Goal: Information Seeking & Learning: Check status

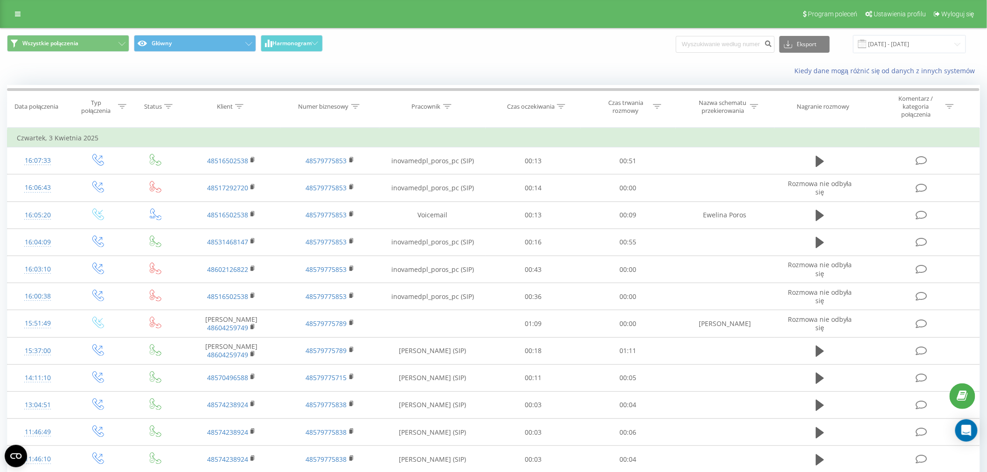
drag, startPoint x: 14, startPoint y: 10, endPoint x: 21, endPoint y: 26, distance: 17.3
click at [14, 10] on link at bounding box center [17, 13] width 17 height 13
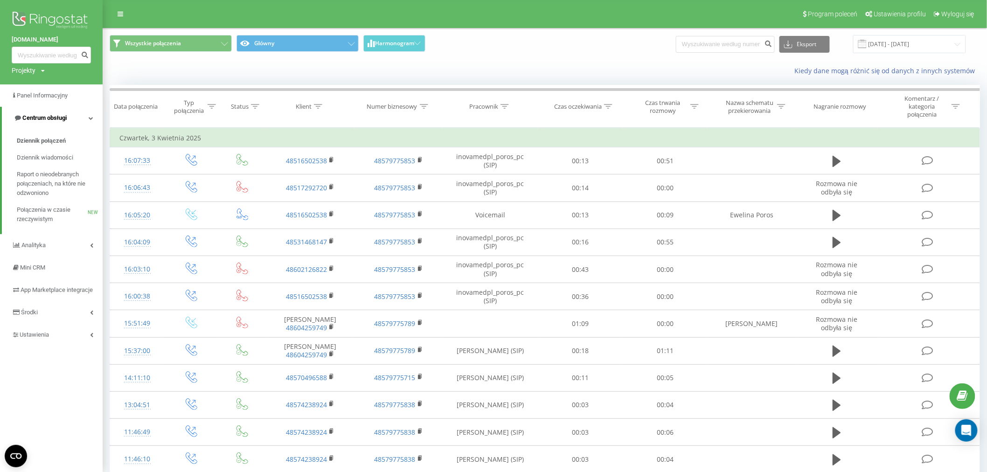
click at [84, 109] on link "Centrum obsługi" at bounding box center [52, 118] width 101 height 22
click at [85, 117] on link "Centrum obsługi" at bounding box center [51, 118] width 103 height 22
click at [64, 179] on span "Raport o nieodebranych połączeniach, na które nie odzwoniono" at bounding box center [57, 184] width 81 height 28
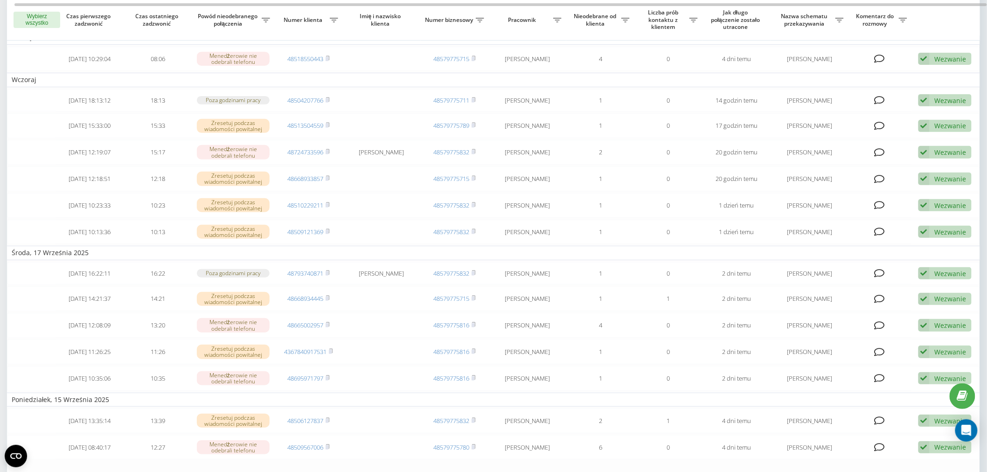
scroll to position [81, 0]
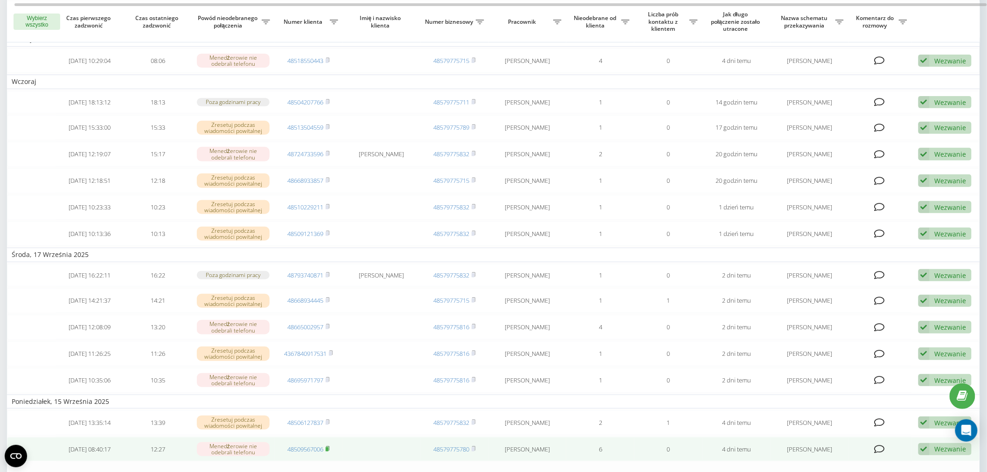
click at [328, 447] on rect at bounding box center [327, 449] width 3 height 4
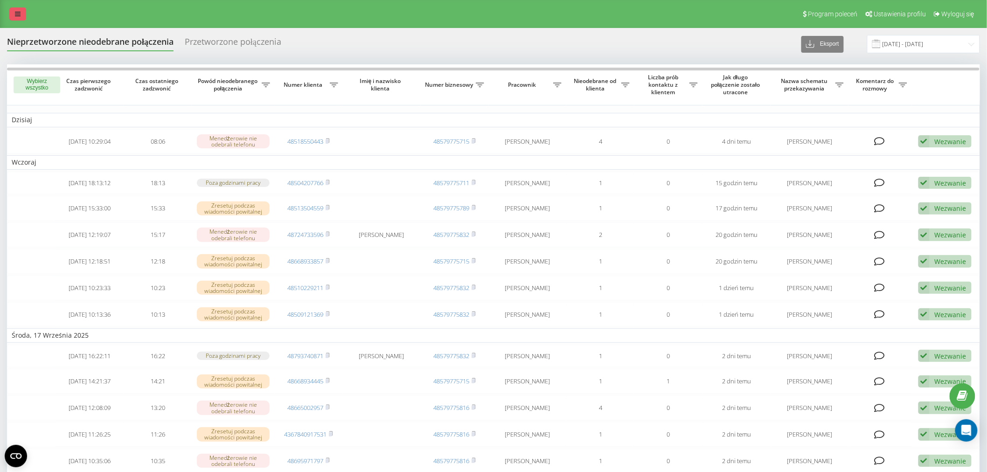
click at [23, 15] on link at bounding box center [17, 13] width 17 height 13
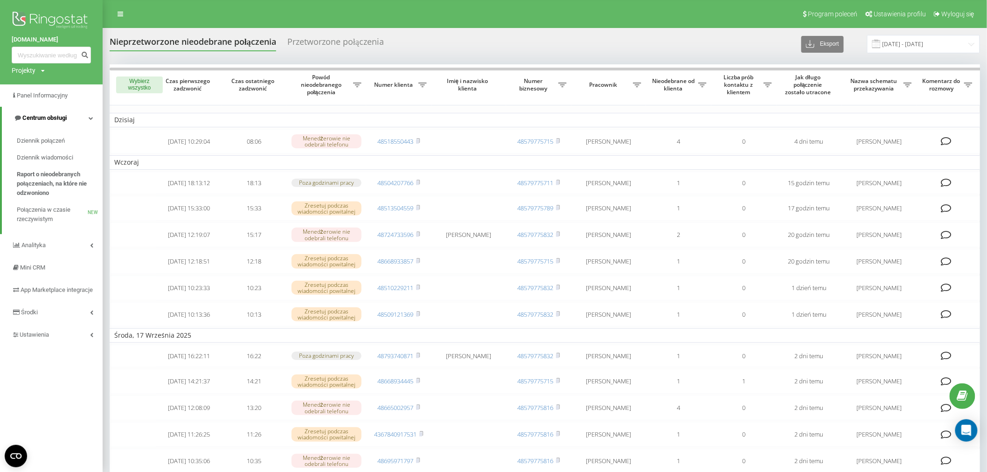
click at [44, 119] on span "Centrum obsługi" at bounding box center [44, 117] width 44 height 7
click at [44, 119] on span "Centrum obsługi" at bounding box center [43, 117] width 44 height 7
click at [47, 159] on span "Dziennik wiadomości" at bounding box center [45, 157] width 56 height 9
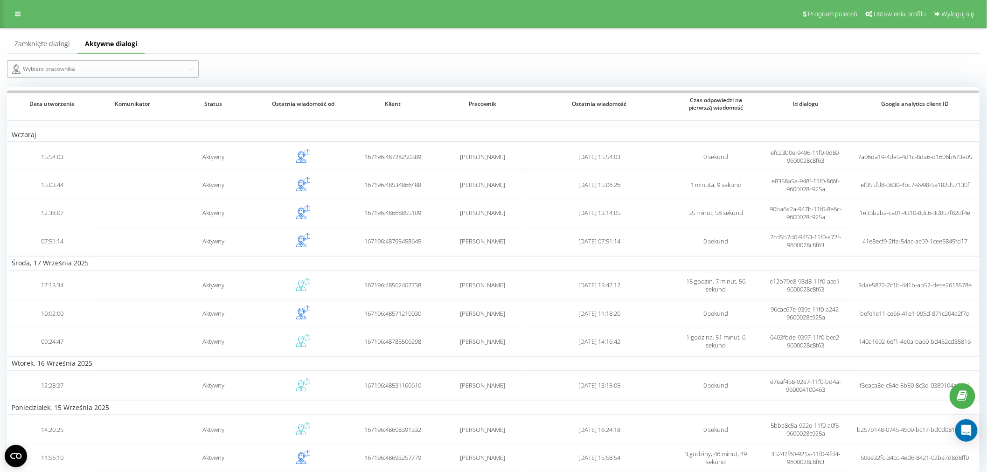
click at [78, 73] on div "Wybierz pracownika" at bounding box center [99, 68] width 174 height 11
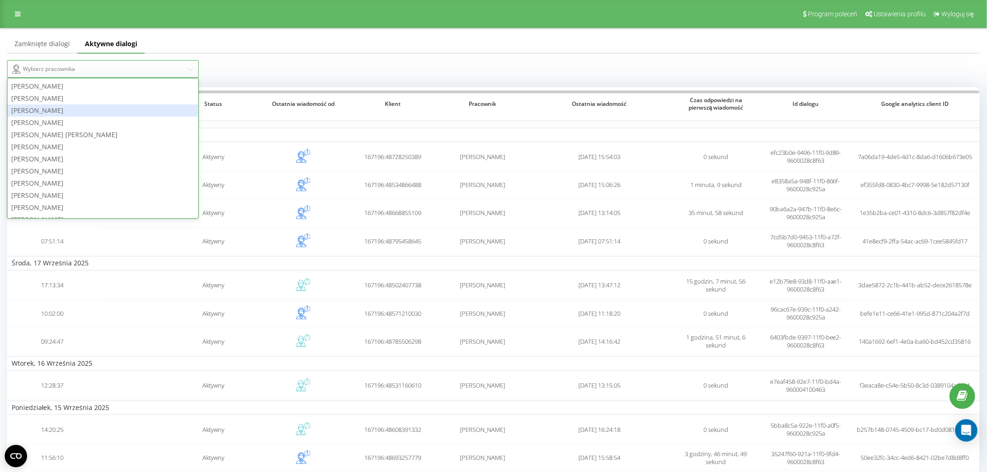
click at [66, 110] on div "[PERSON_NAME]" at bounding box center [102, 111] width 191 height 12
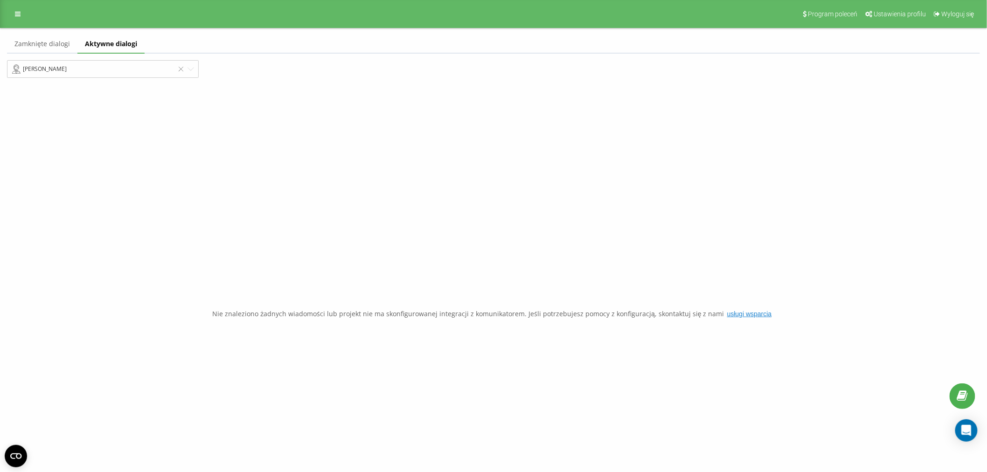
click at [61, 41] on link "Zamknięte dialogi" at bounding box center [42, 44] width 70 height 19
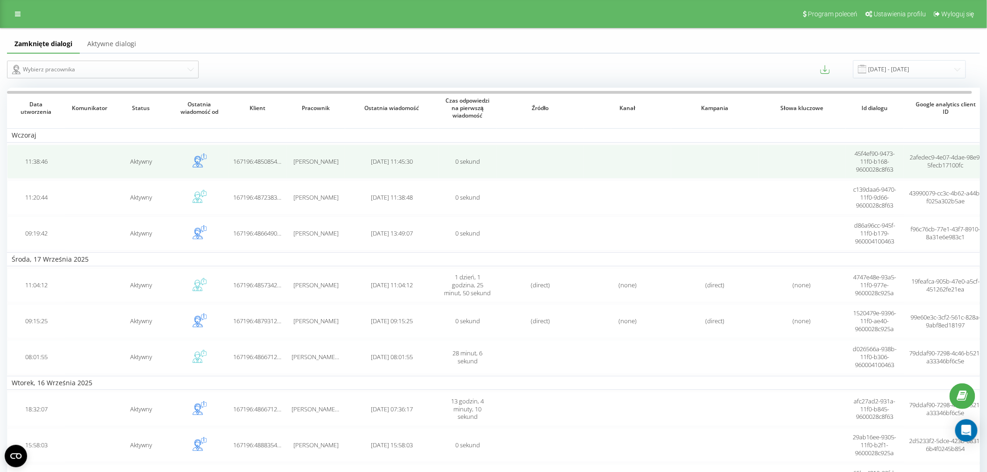
click at [356, 165] on td "[DATE] 11:45:30" at bounding box center [391, 162] width 93 height 34
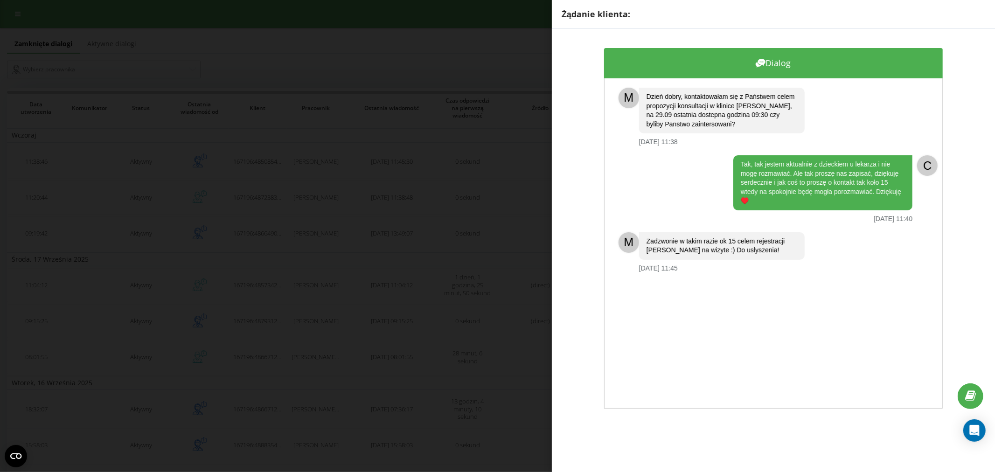
click at [432, 195] on div "Żądanie klienta: Dialog M Dzień dobry, kontaktowałam się z Państwem celem propo…" at bounding box center [497, 236] width 995 height 472
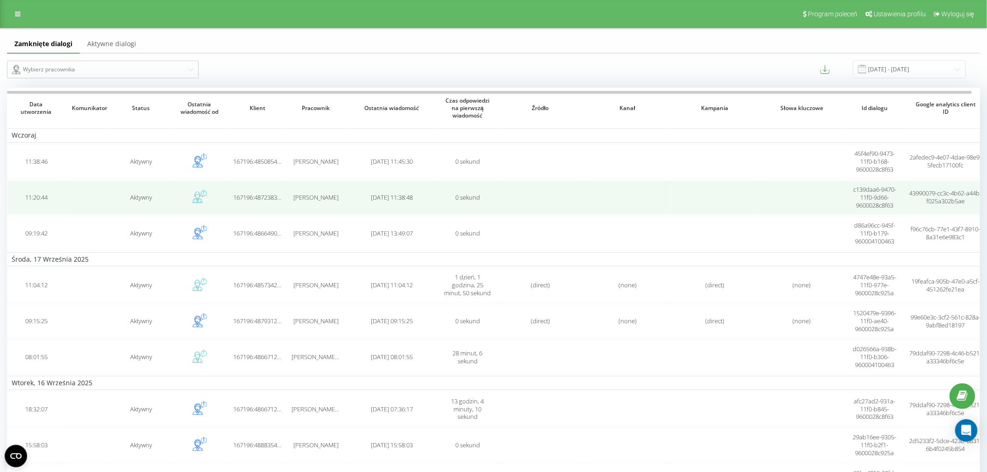
click at [267, 197] on span "167196:48723835425" at bounding box center [261, 197] width 57 height 8
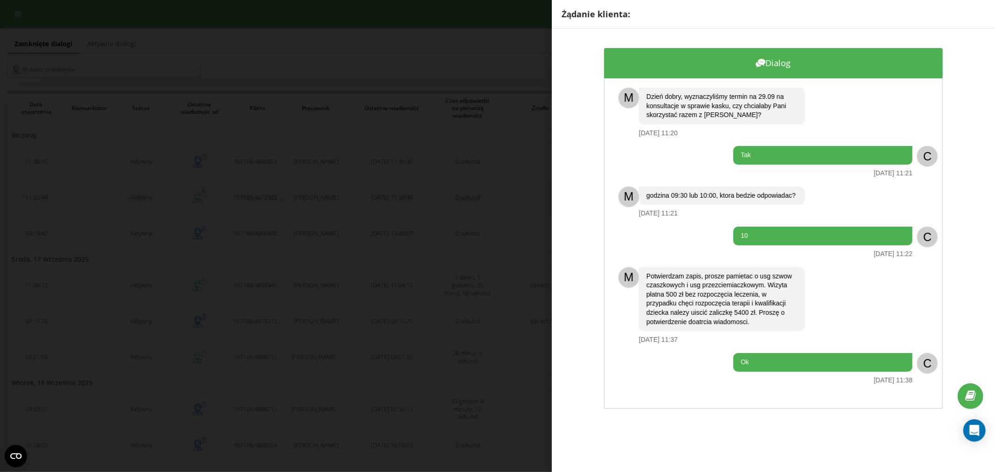
drag, startPoint x: 407, startPoint y: 205, endPoint x: 423, endPoint y: 208, distance: 16.0
click at [408, 203] on div "Żądanie klienta: Dialog M Dzień dobry, wyznaczyliśmy termin na 29.09 na konsult…" at bounding box center [497, 236] width 995 height 472
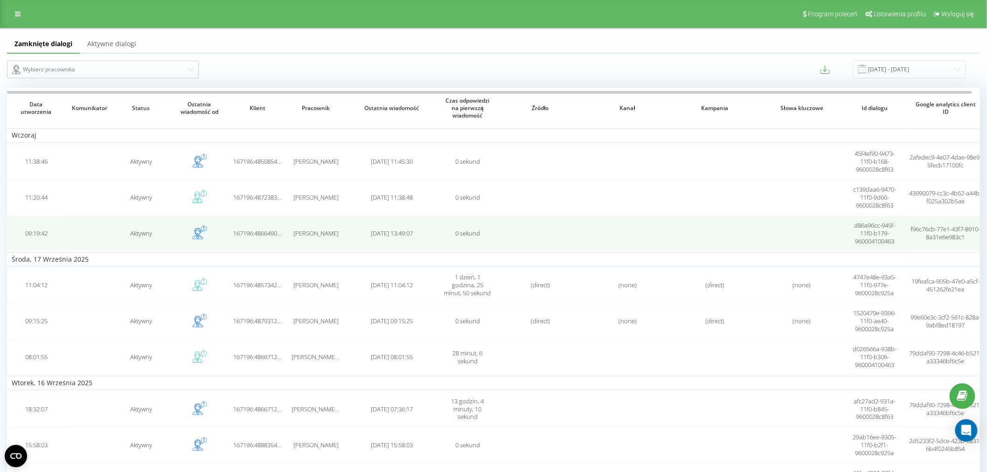
click at [351, 238] on td "[DATE] 13:49:07" at bounding box center [391, 234] width 93 height 34
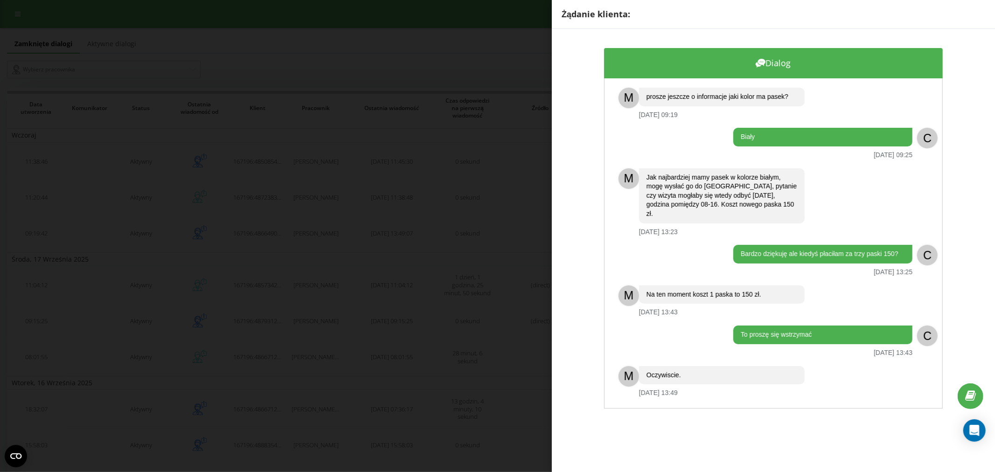
click at [396, 166] on div "Żądanie klienta: Dialog M prosze jeszcze o informacje jaki kolor ma pasek? [DAT…" at bounding box center [497, 236] width 995 height 472
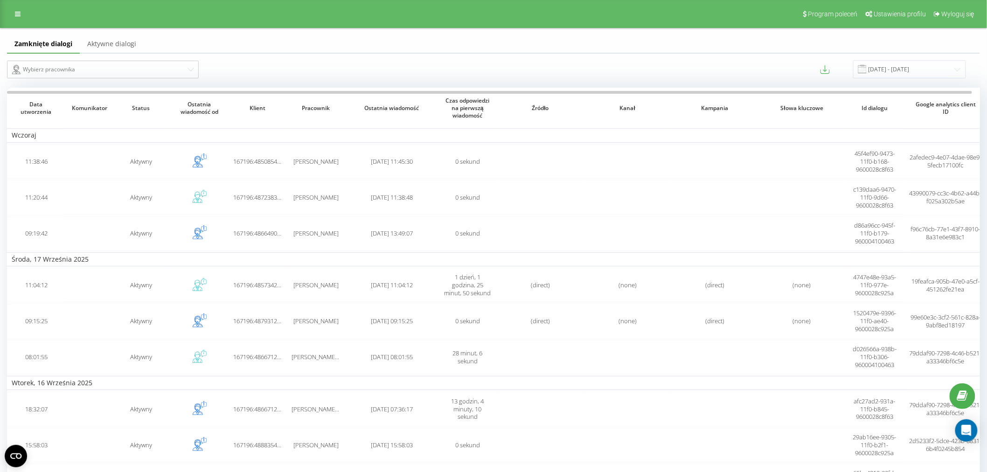
drag, startPoint x: 16, startPoint y: 17, endPoint x: 26, endPoint y: 41, distance: 25.7
click at [16, 17] on link at bounding box center [17, 13] width 17 height 13
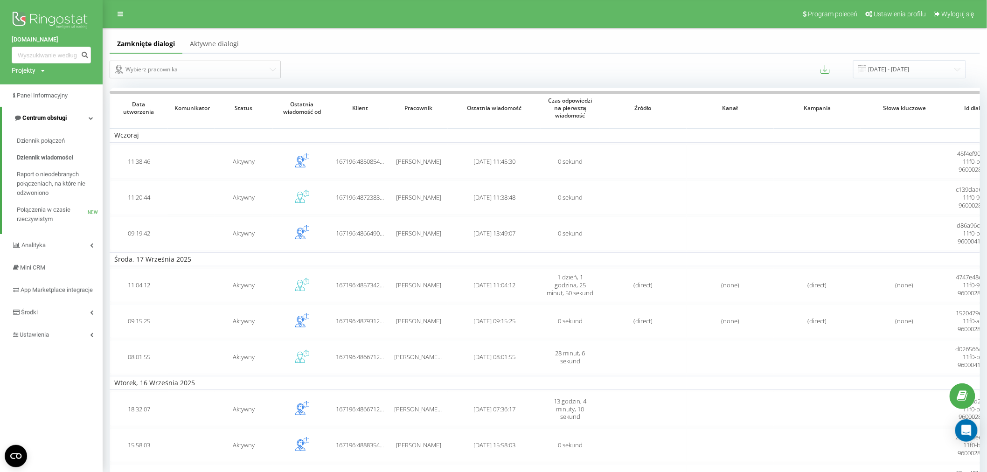
click at [77, 119] on link "Centrum obsługi" at bounding box center [52, 118] width 101 height 22
click at [77, 119] on link "Centrum obsługi" at bounding box center [51, 118] width 103 height 22
click at [60, 182] on span "Raport o nieodebranych połączeniach, na które nie odzwoniono" at bounding box center [57, 184] width 81 height 28
